Goal: Task Accomplishment & Management: Manage account settings

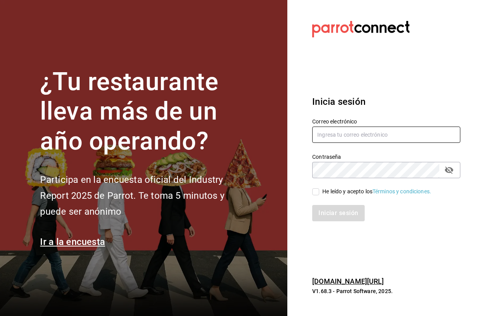
click at [337, 135] on input "text" at bounding box center [386, 135] width 148 height 16
type input "hola@blackhoneycafe.mx"
click at [378, 138] on input "hola@blackhoneycafe.mx" at bounding box center [386, 135] width 148 height 16
type input "hola@blackhoneycafe.mx"
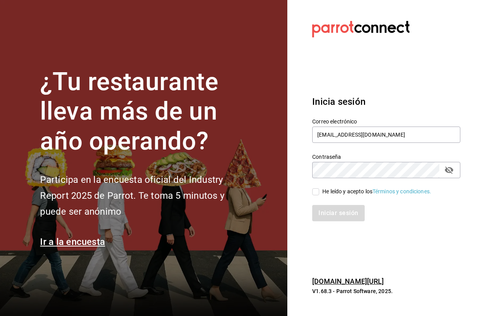
click at [341, 193] on div "He leído y acepto los Términos y condiciones." at bounding box center [376, 192] width 109 height 8
click at [319, 193] on input "He leído y acepto los Términos y condiciones." at bounding box center [315, 192] width 7 height 7
checkbox input "true"
click at [334, 215] on button "Iniciar sesión" at bounding box center [338, 213] width 53 height 16
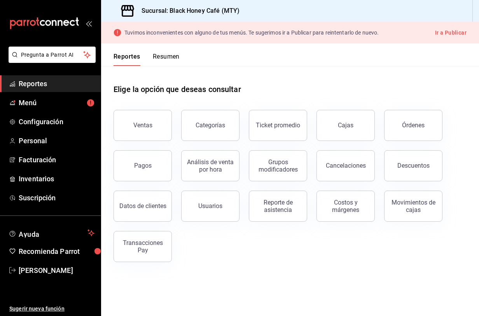
click at [449, 29] on button "Ir a Publicar" at bounding box center [450, 33] width 31 height 10
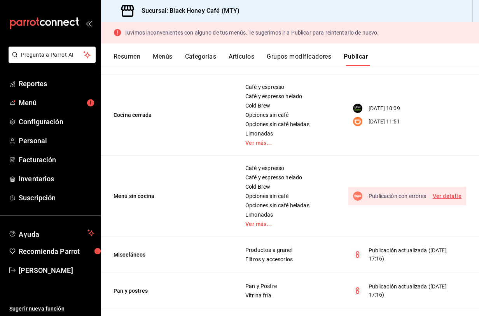
scroll to position [171, 0]
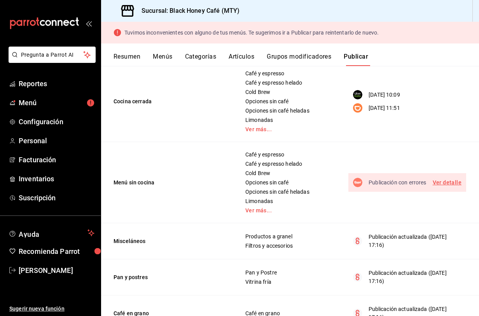
click at [447, 184] on link "Ver detalle" at bounding box center [447, 183] width 29 height 10
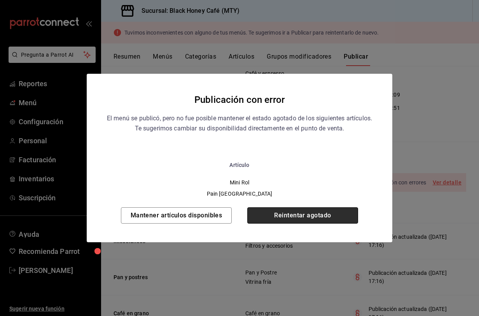
click at [283, 218] on button "Reintentar agotado" at bounding box center [302, 216] width 111 height 16
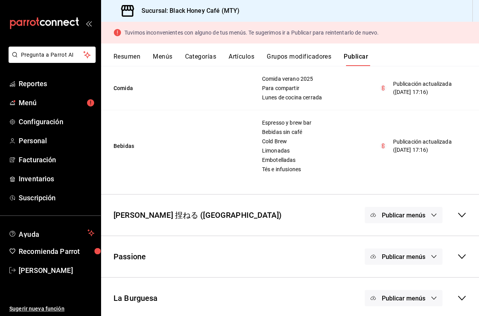
scroll to position [476, 0]
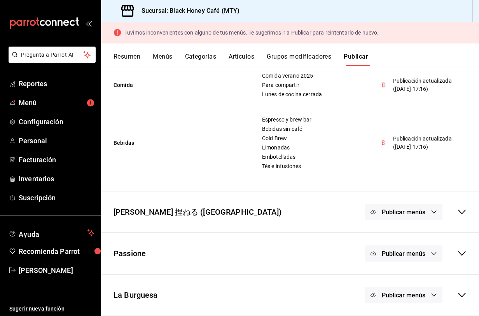
click at [460, 213] on icon at bounding box center [462, 212] width 8 height 5
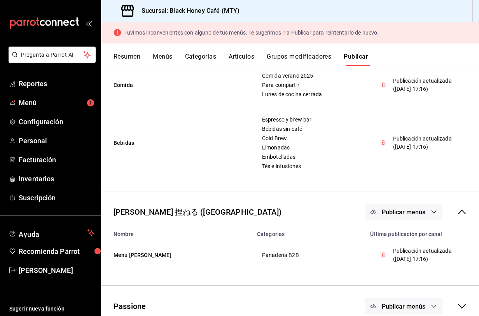
scroll to position [529, 0]
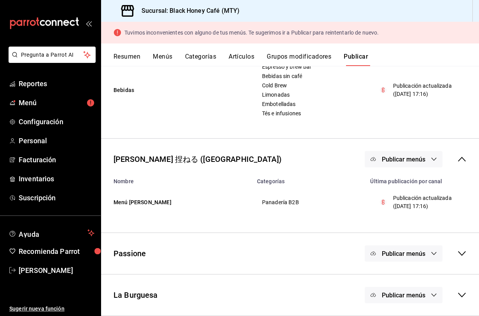
click at [463, 255] on icon at bounding box center [462, 254] width 8 height 5
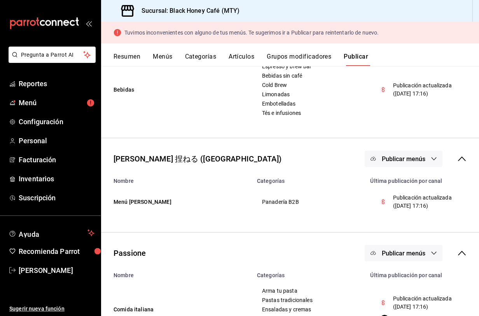
scroll to position [608, 0]
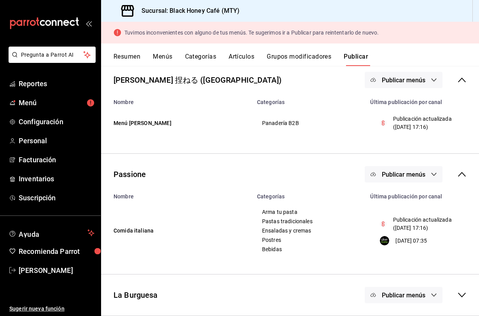
click at [459, 292] on icon at bounding box center [461, 295] width 9 height 9
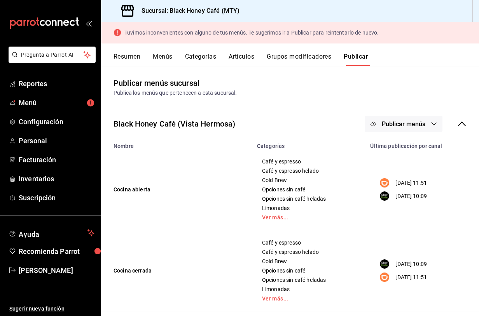
scroll to position [0, 0]
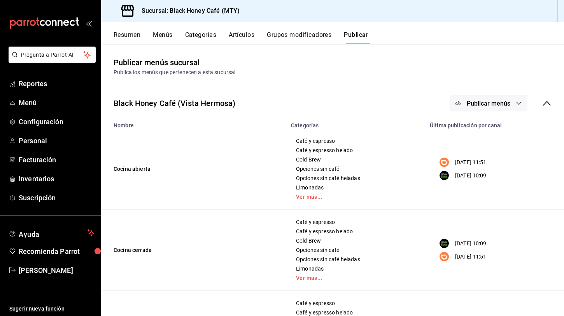
click at [238, 192] on td "Cocina abierta" at bounding box center [193, 169] width 185 height 81
drag, startPoint x: 170, startPoint y: 105, endPoint x: 221, endPoint y: 143, distance: 63.7
drag, startPoint x: 289, startPoint y: 122, endPoint x: 315, endPoint y: 127, distance: 26.5
click at [315, 127] on th "Categorías" at bounding box center [355, 123] width 139 height 11
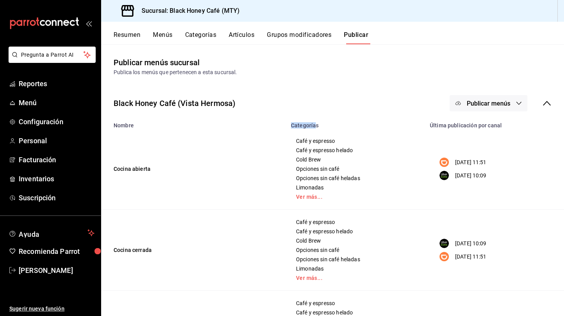
click at [315, 127] on th "Categorías" at bounding box center [355, 123] width 139 height 11
drag, startPoint x: 319, startPoint y: 127, endPoint x: 292, endPoint y: 128, distance: 27.2
click at [292, 127] on th "Categorías" at bounding box center [355, 123] width 139 height 11
click at [292, 128] on th "Categorías" at bounding box center [355, 123] width 139 height 11
click at [133, 37] on button "Resumen" at bounding box center [127, 37] width 27 height 13
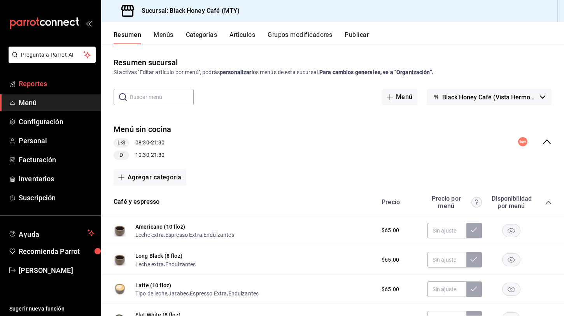
click at [56, 88] on span "Reportes" at bounding box center [57, 84] width 76 height 10
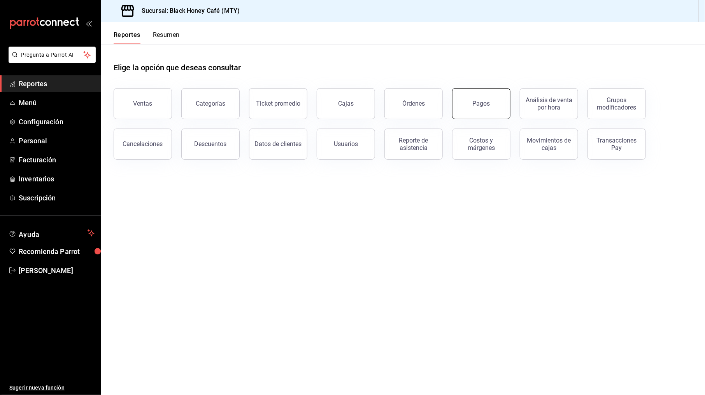
click at [479, 102] on div "Pagos" at bounding box center [480, 103] width 17 height 7
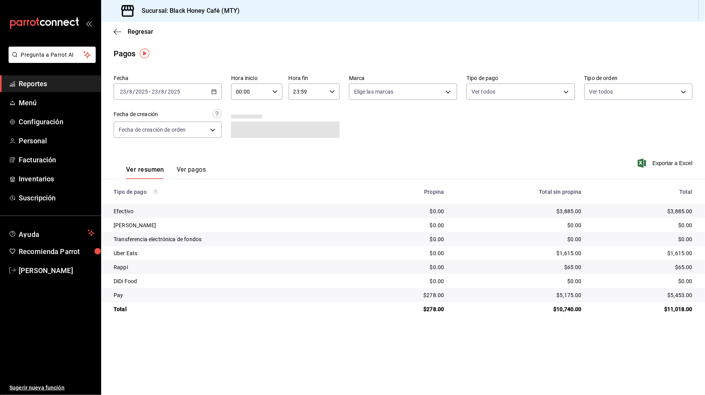
click at [195, 171] on button "Ver pagos" at bounding box center [191, 172] width 29 height 13
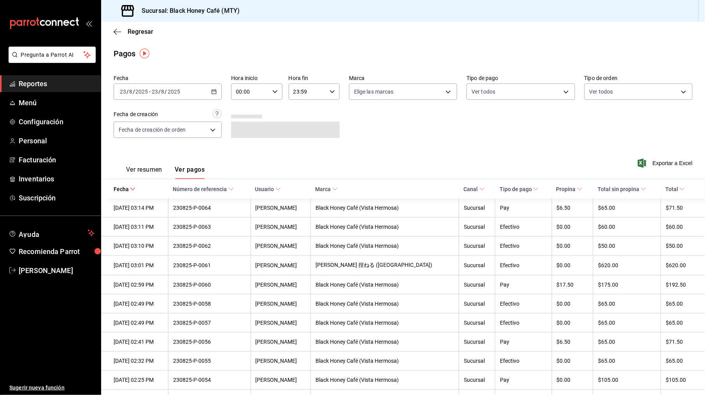
click at [150, 168] on button "Ver resumen" at bounding box center [144, 172] width 36 height 13
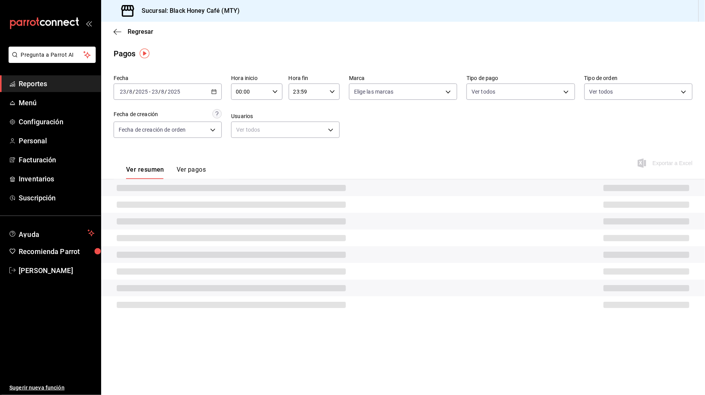
click at [176, 97] on div "2025-08-23 23 / 8 / 2025 - 2025-08-23 23 / 8 / 2025" at bounding box center [168, 92] width 108 height 16
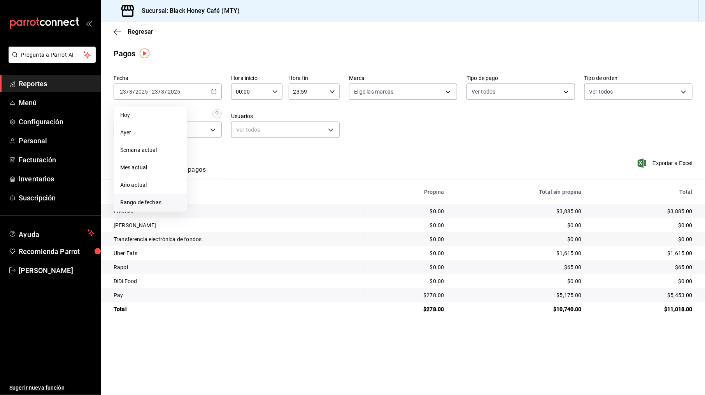
click at [156, 200] on span "Rango de fechas" at bounding box center [150, 203] width 60 height 8
click at [273, 178] on abbr "16" at bounding box center [271, 177] width 5 height 5
click at [257, 197] on button "22" at bounding box center [259, 195] width 14 height 14
